Goal: Transaction & Acquisition: Purchase product/service

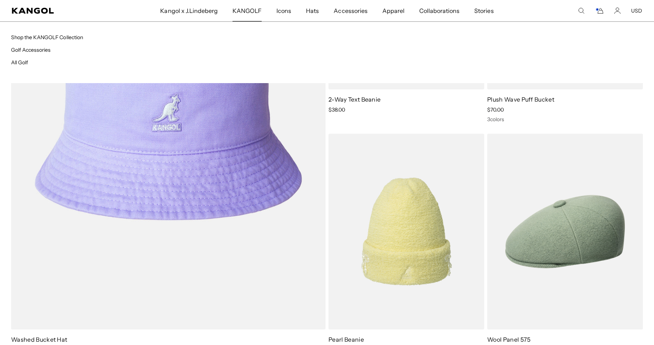
scroll to position [2619, 0]
click at [32, 58] on li "All Golf" at bounding box center [169, 62] width 316 height 8
click at [28, 61] on link "All Golf" at bounding box center [19, 62] width 17 height 7
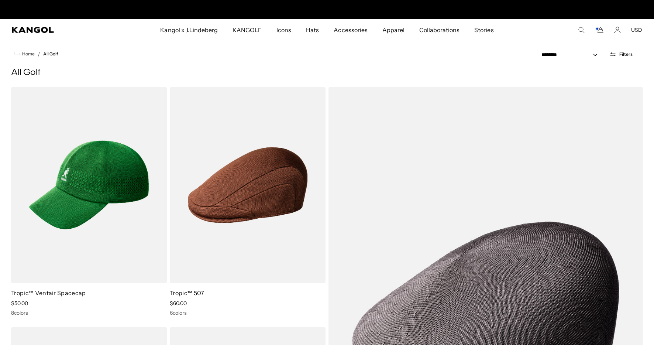
scroll to position [0, 152]
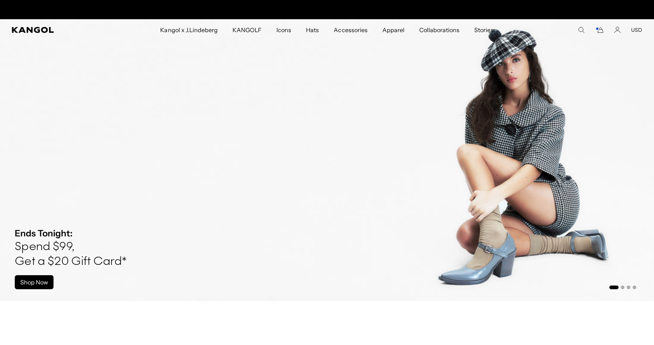
scroll to position [0, 152]
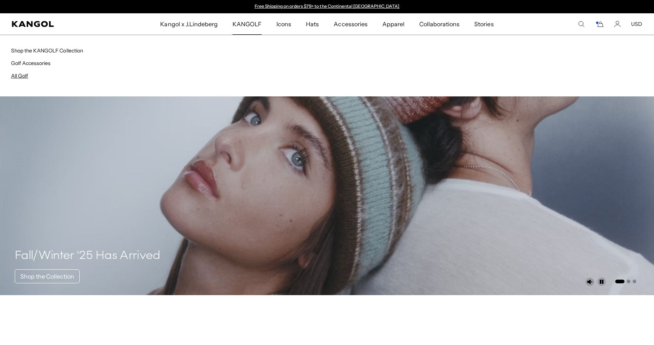
click at [24, 77] on link "All Golf" at bounding box center [19, 75] width 17 height 7
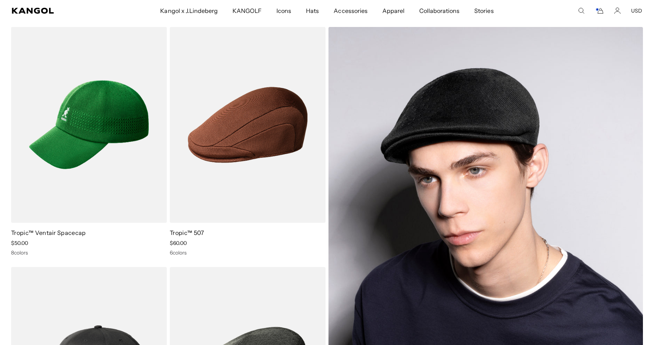
scroll to position [0, 152]
